Goal: Navigation & Orientation: Find specific page/section

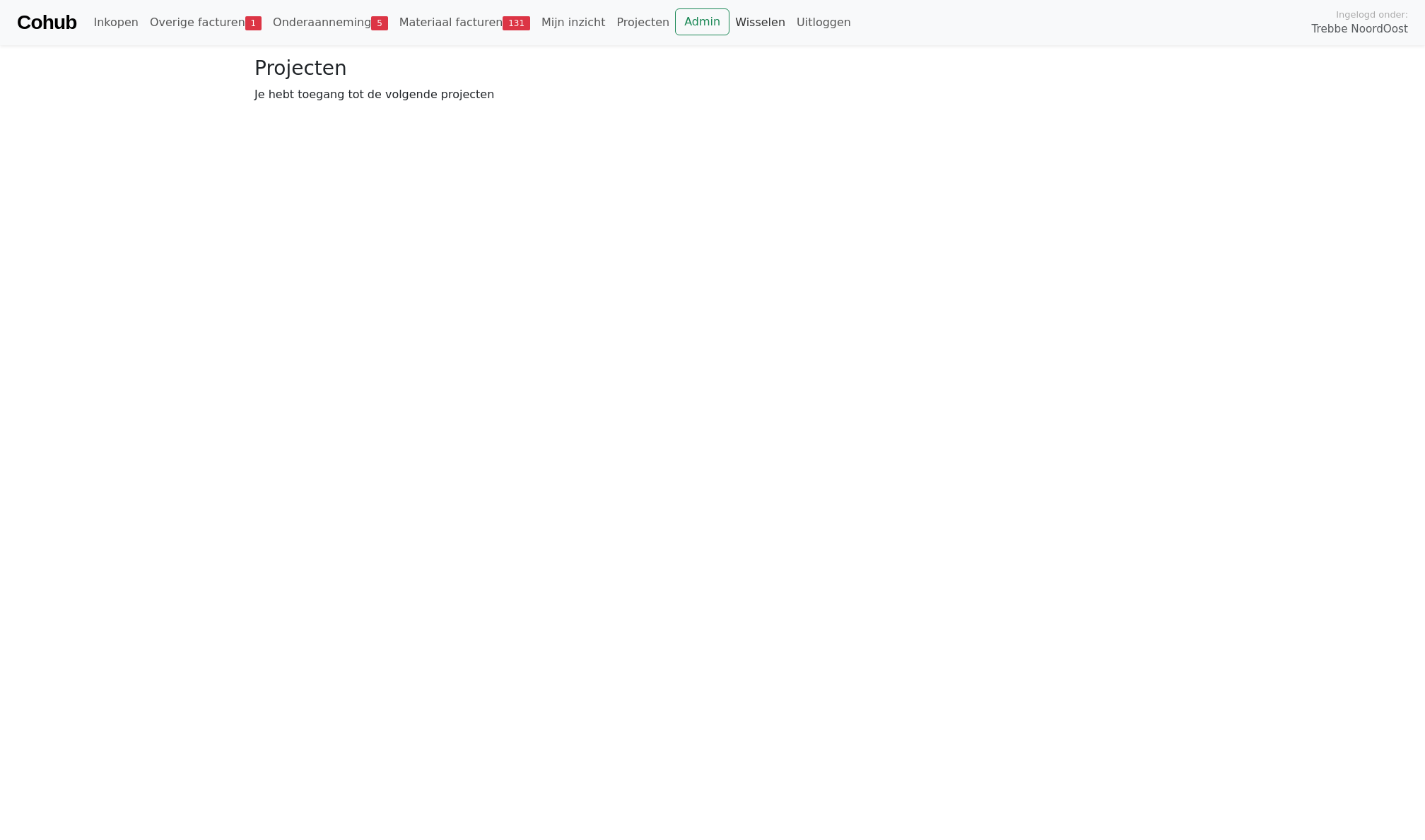
click at [747, 20] on link "Wisselen" at bounding box center [759, 22] width 61 height 28
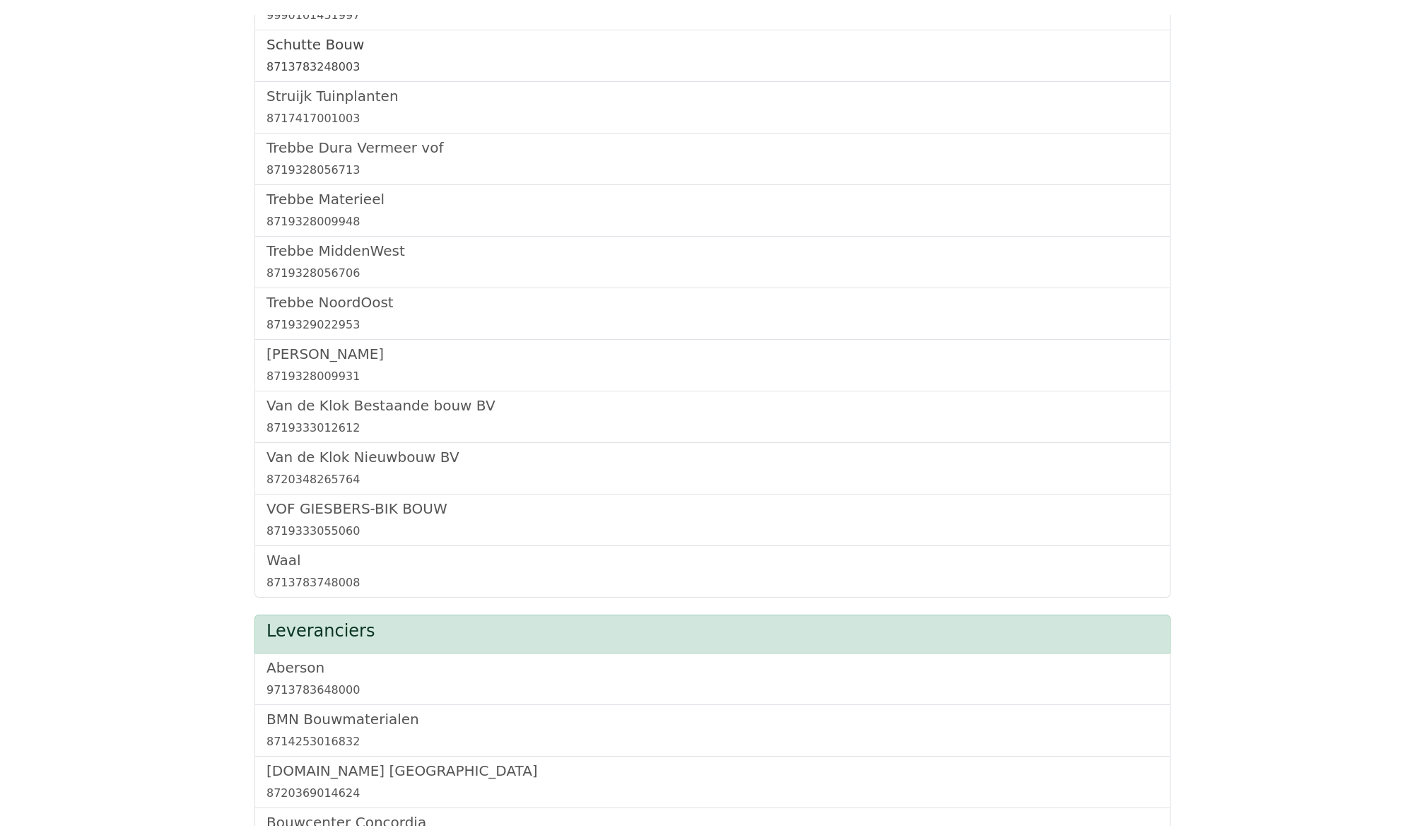
scroll to position [1605, 0]
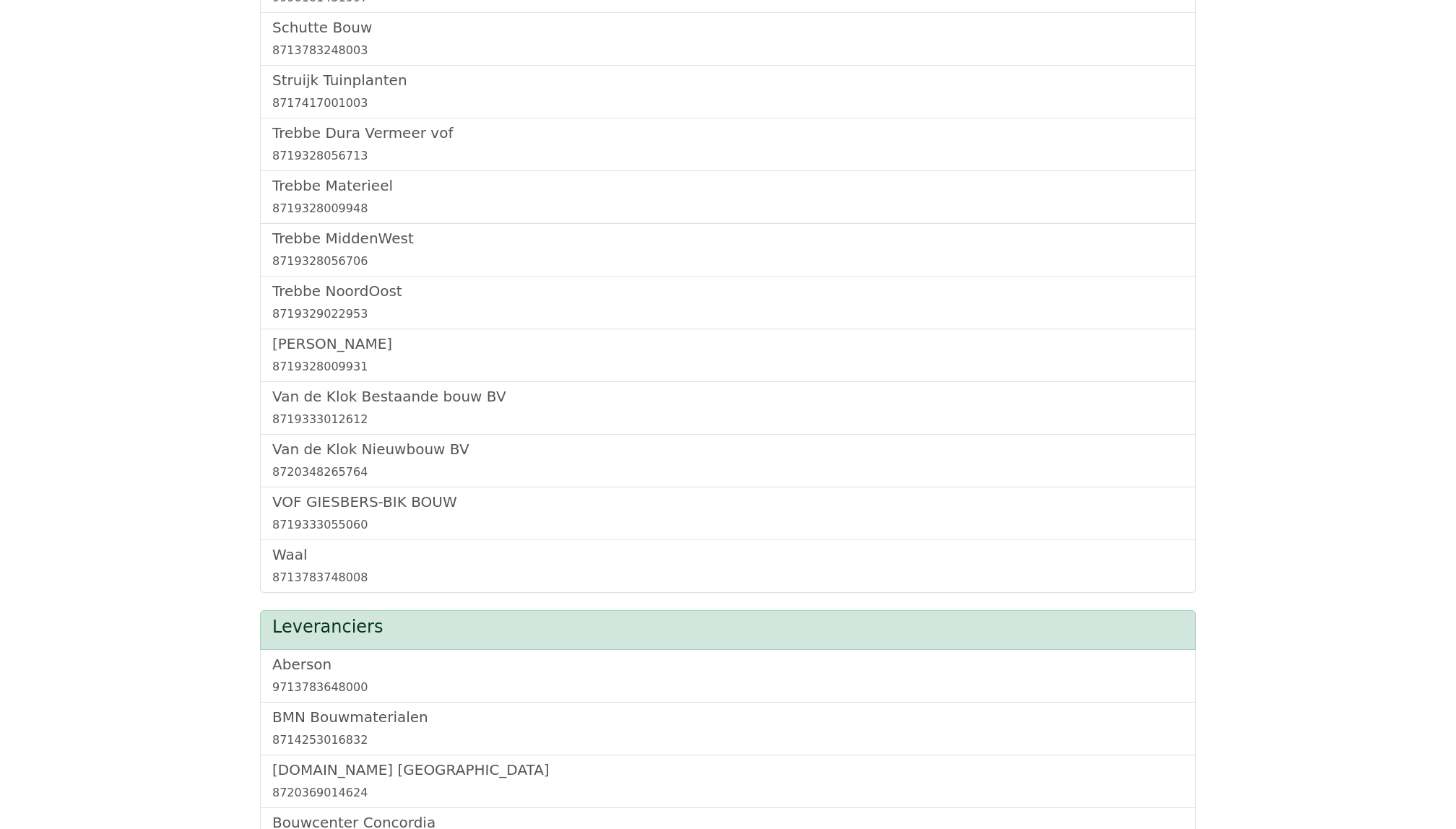
click at [216, 506] on body "Hi Levent | Cohub! Onder welk bedrijf wil je inloggen? Aannemers Aan de Stegge …" at bounding box center [728, 171] width 1456 height 3601
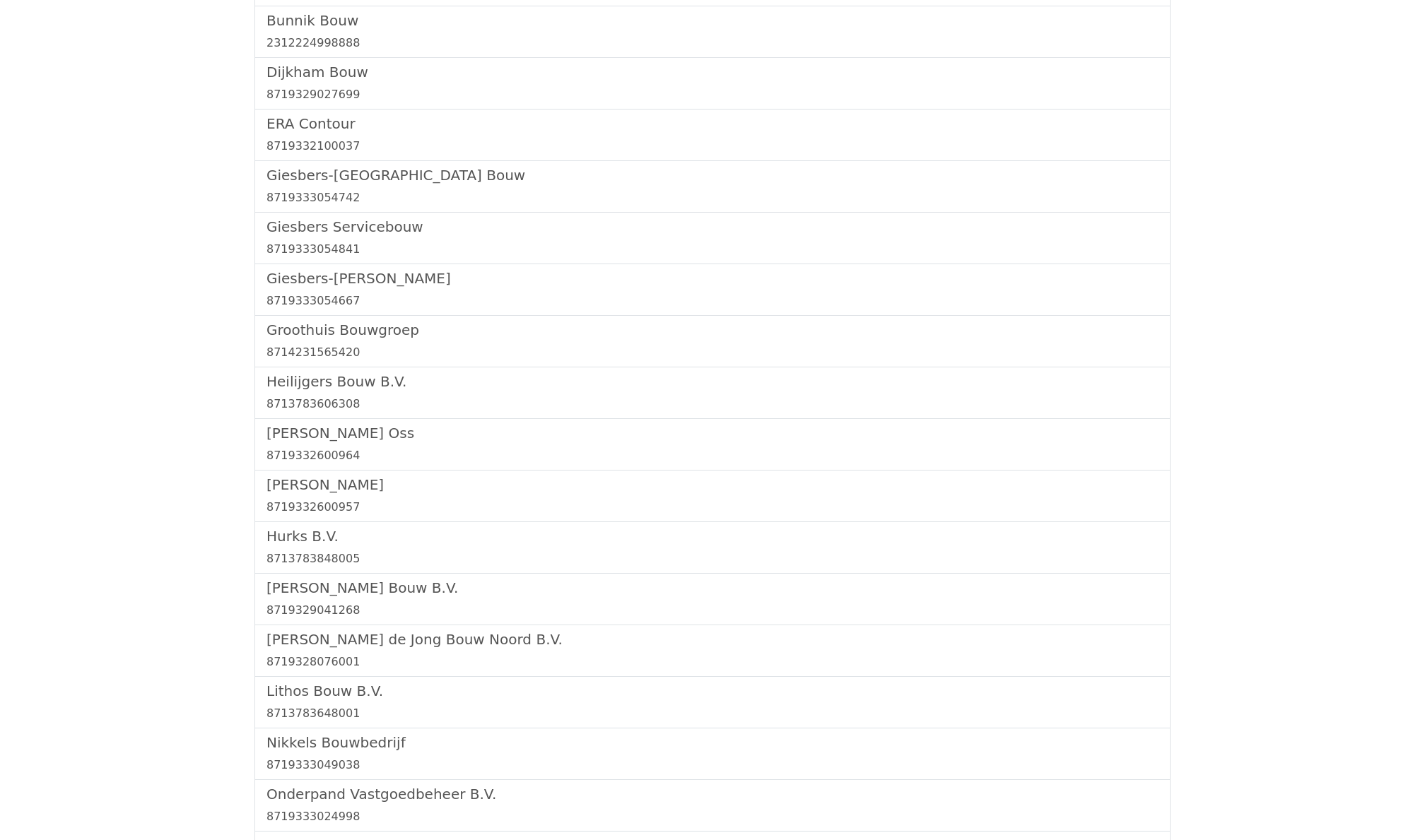
scroll to position [428, 0]
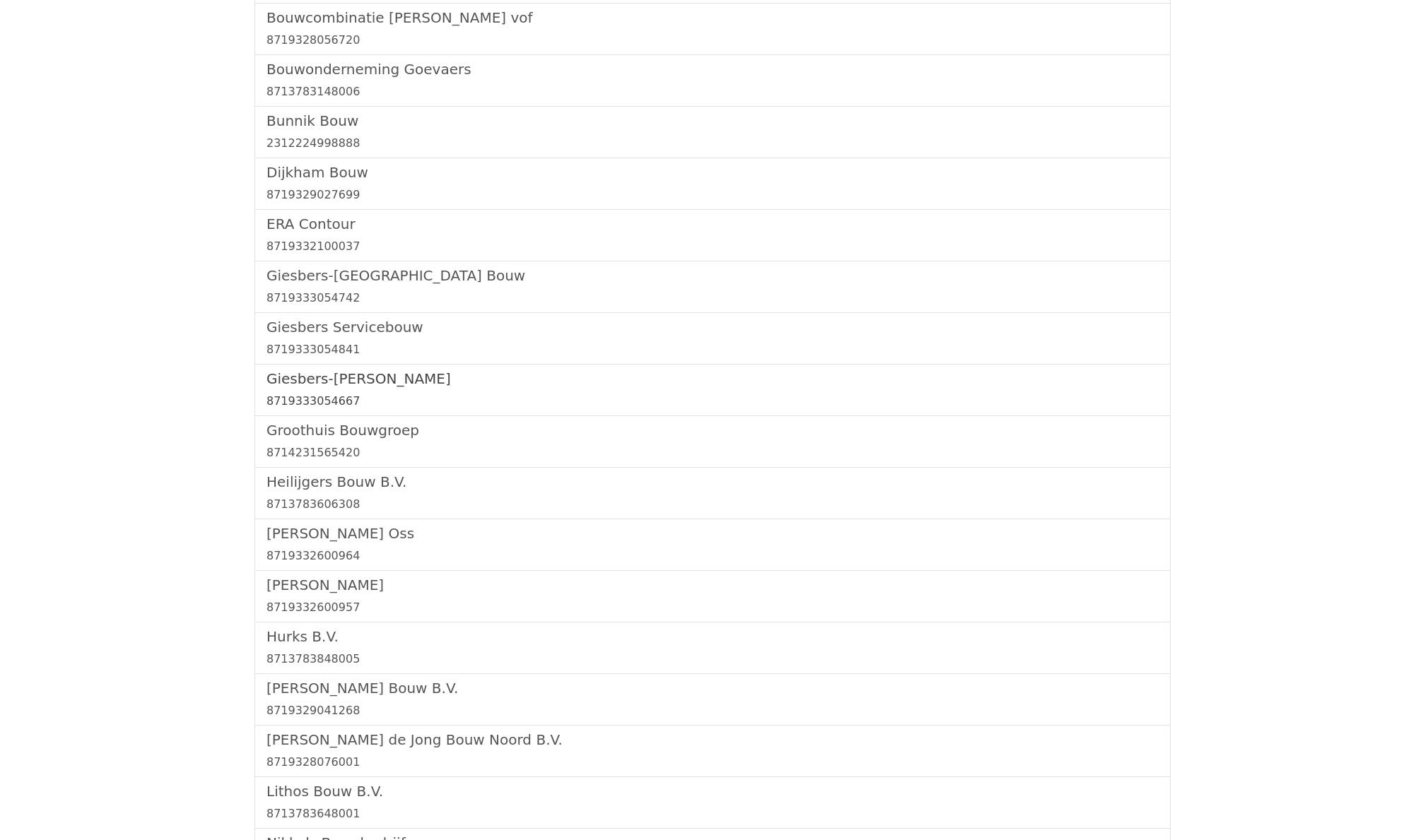
click at [314, 380] on h5 "Giesbers-[PERSON_NAME]" at bounding box center [712, 378] width 892 height 17
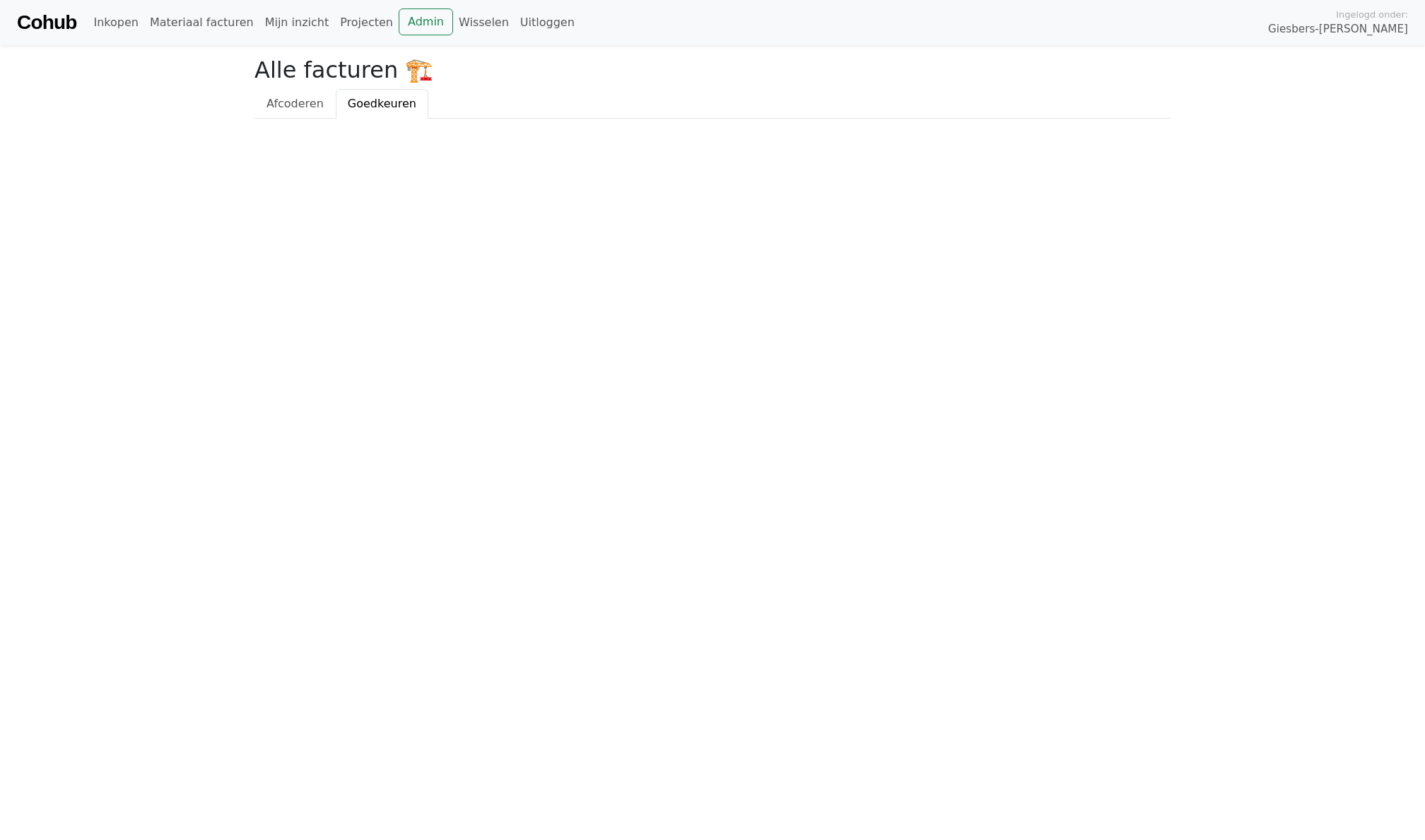
click at [563, 119] on html "Cohub Inkopen Materiaal facturen Mijn inzicht Projecten Admin Wisselen Uitlogge…" at bounding box center [712, 59] width 1425 height 119
click at [423, 17] on link "Admin" at bounding box center [426, 21] width 55 height 26
click at [473, 26] on link "Wisselen" at bounding box center [483, 22] width 61 height 28
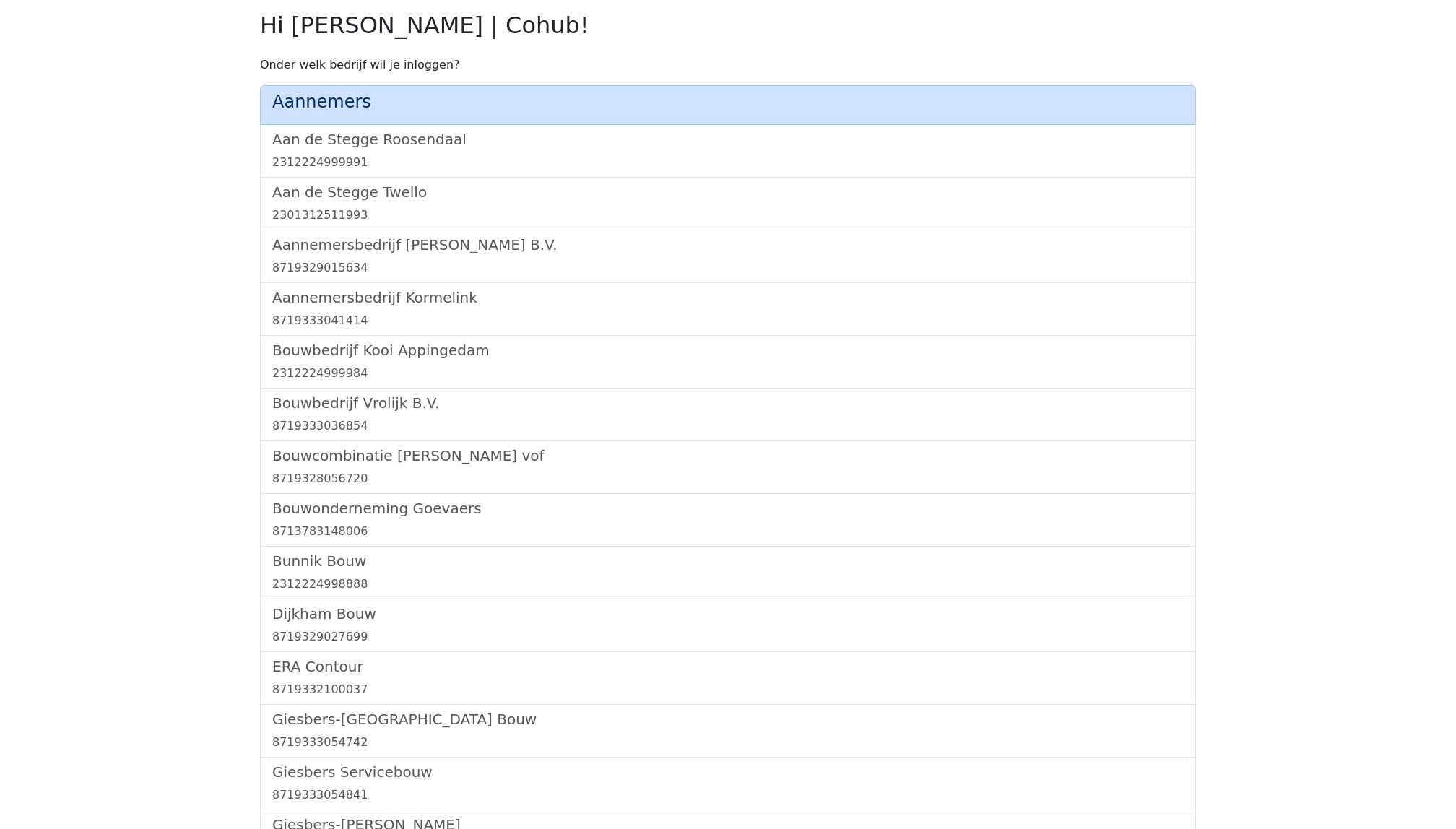
scroll to position [836, 0]
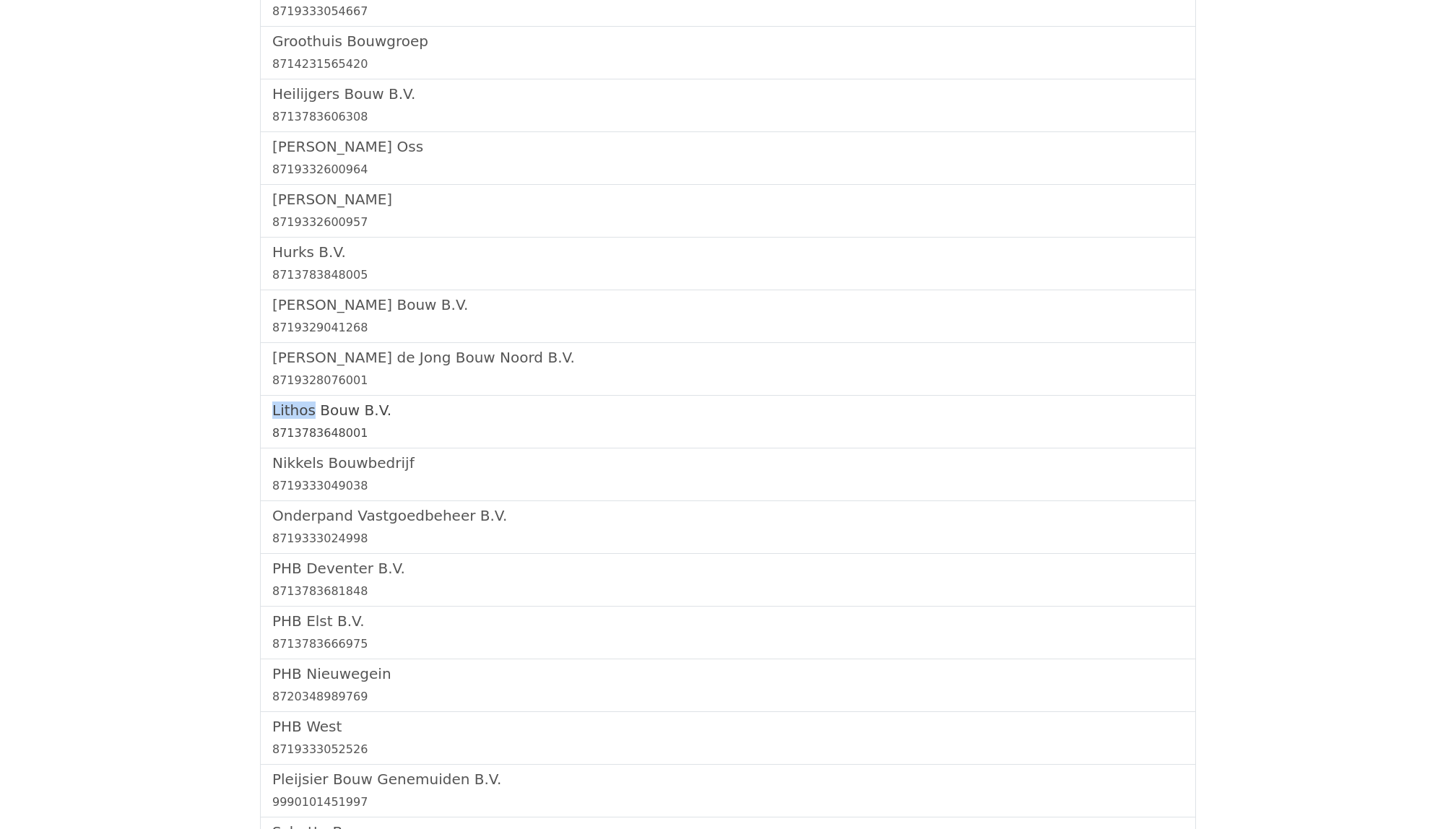
click at [319, 429] on div "8713783648001" at bounding box center [728, 433] width 911 height 18
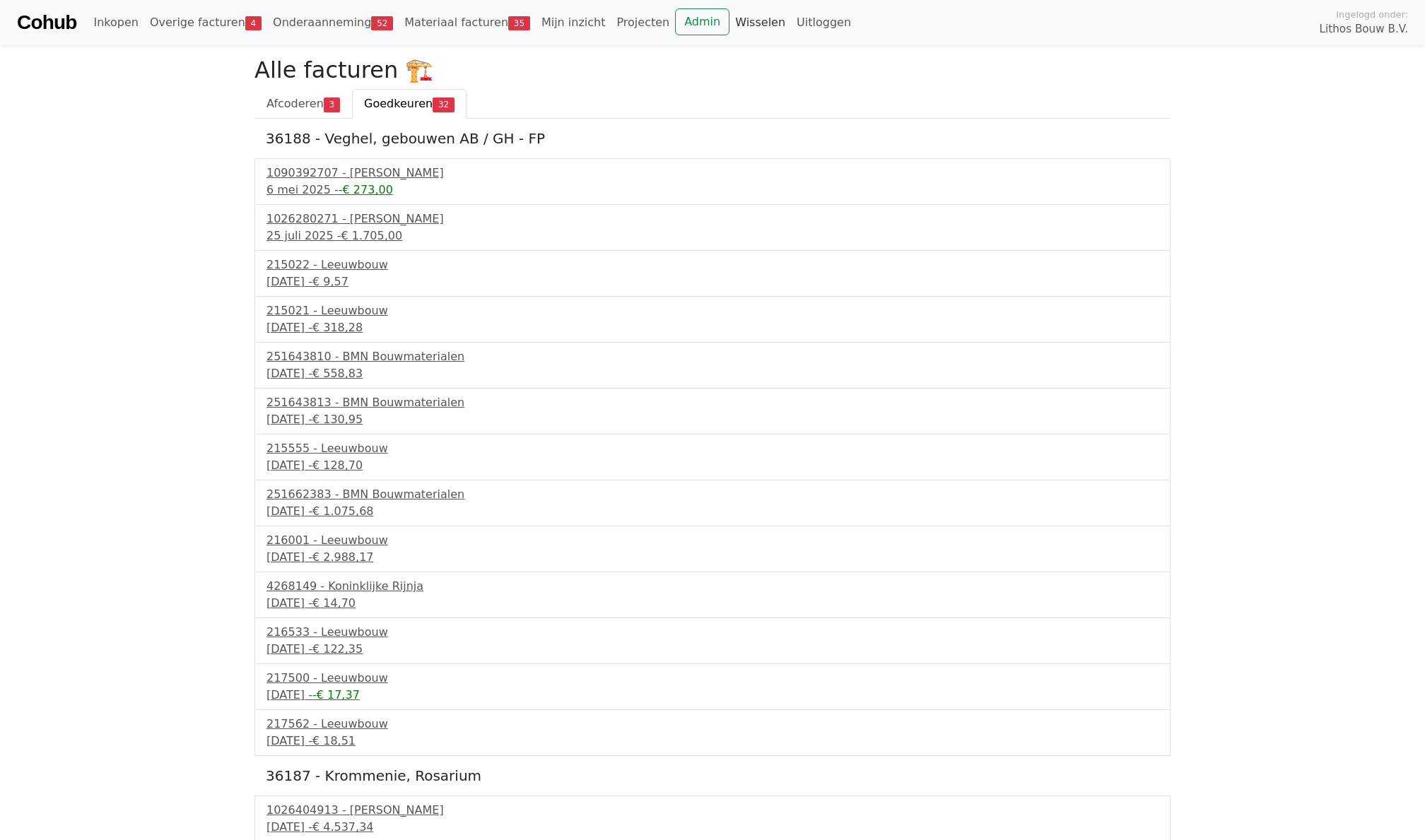
click at [729, 20] on link "Wisselen" at bounding box center [759, 22] width 61 height 28
click at [685, 32] on link "Admin" at bounding box center [702, 21] width 55 height 26
